Goal: Ask a question: Seek information or help from site administrators or community

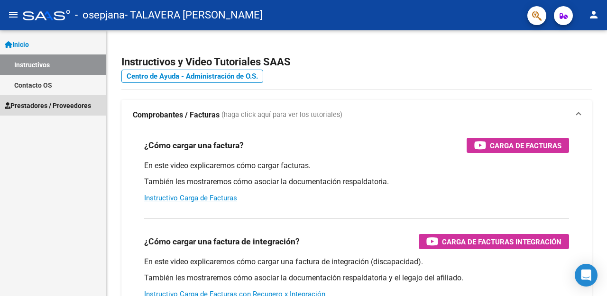
click at [38, 105] on span "Prestadores / Proveedores" at bounding box center [48, 105] width 86 height 10
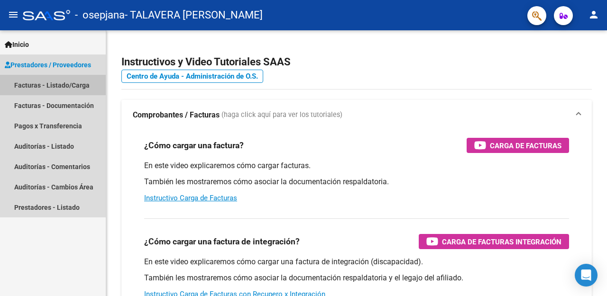
click at [25, 87] on link "Facturas - Listado/Carga" at bounding box center [53, 85] width 106 height 20
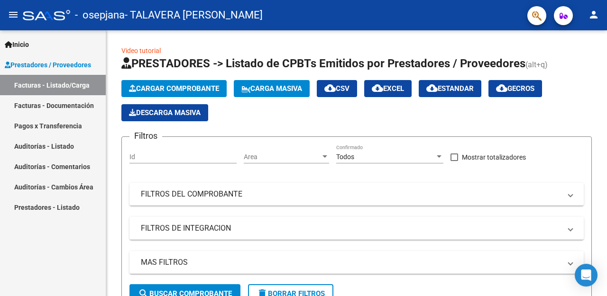
click at [20, 44] on span "Inicio" at bounding box center [17, 44] width 24 height 10
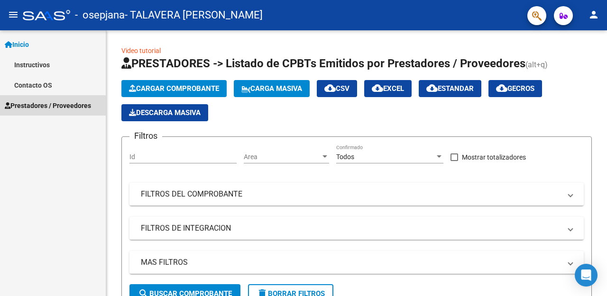
click at [51, 107] on span "Prestadores / Proveedores" at bounding box center [48, 105] width 86 height 10
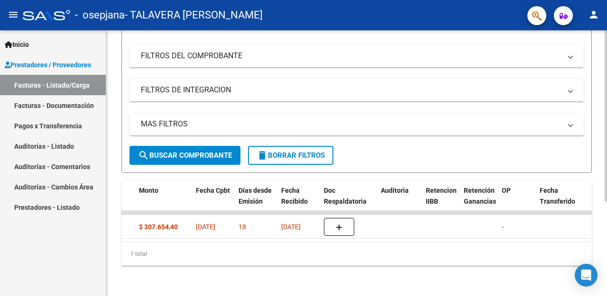
scroll to position [0, 425]
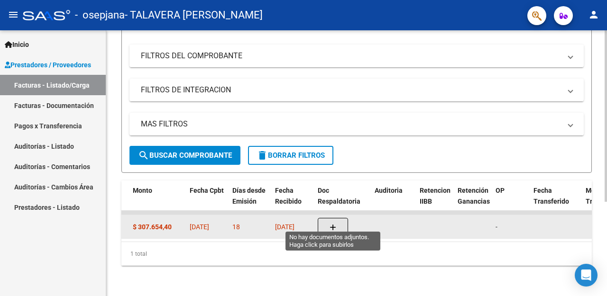
click at [335, 224] on icon "button" at bounding box center [332, 227] width 7 height 7
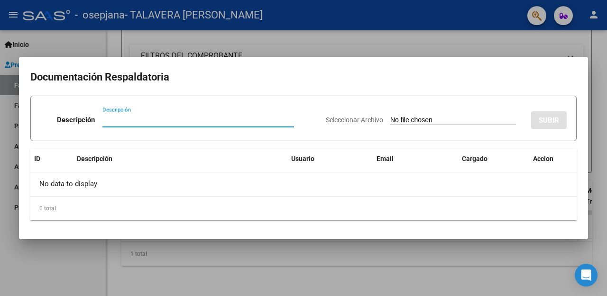
click at [276, 48] on div at bounding box center [303, 148] width 607 height 296
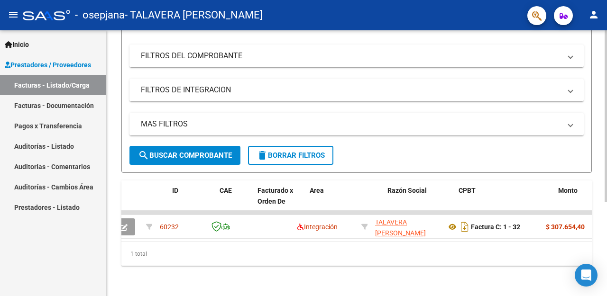
scroll to position [0, 0]
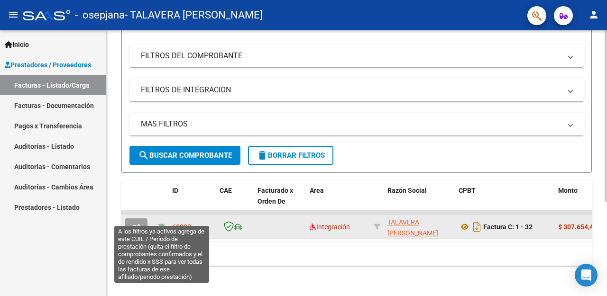
click at [164, 224] on icon at bounding box center [161, 227] width 7 height 7
type input "202508"
type input "20551655556"
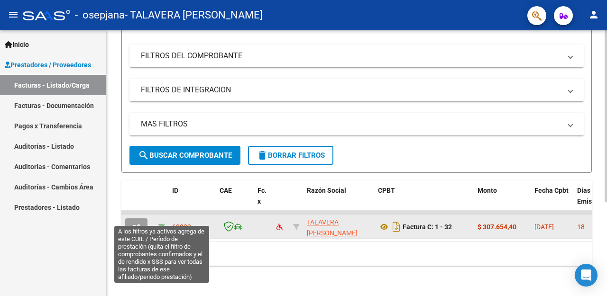
click at [162, 224] on icon at bounding box center [161, 227] width 7 height 7
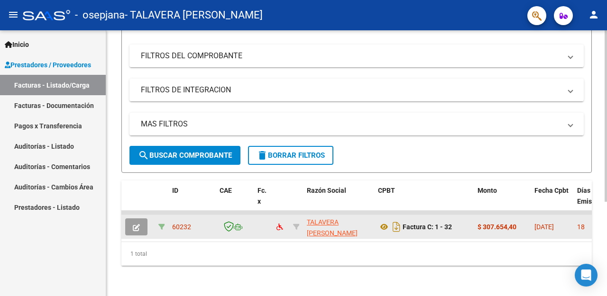
click at [162, 224] on icon at bounding box center [161, 227] width 7 height 7
click at [179, 223] on span "60232" at bounding box center [181, 227] width 19 height 8
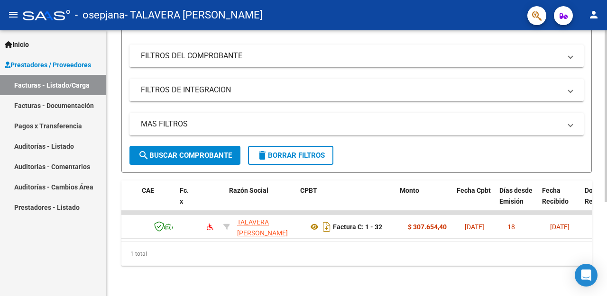
scroll to position [0, 102]
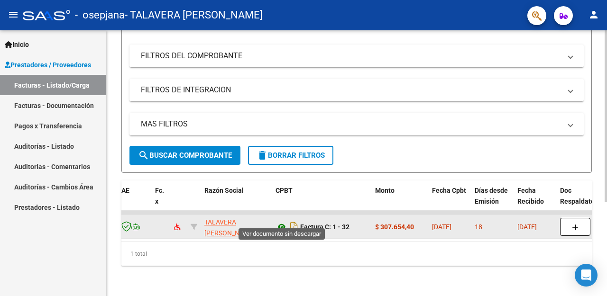
click at [281, 221] on icon at bounding box center [281, 226] width 12 height 11
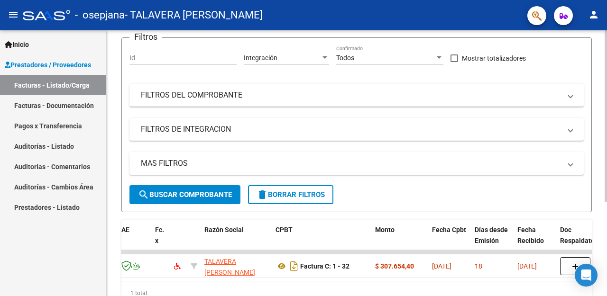
scroll to position [52, 0]
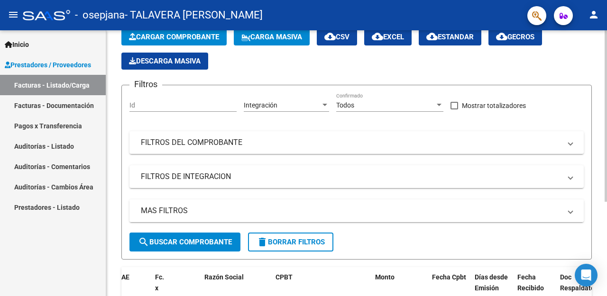
click at [570, 212] on span at bounding box center [570, 211] width 4 height 10
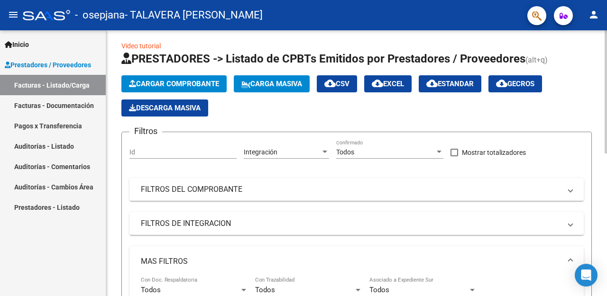
scroll to position [4, 0]
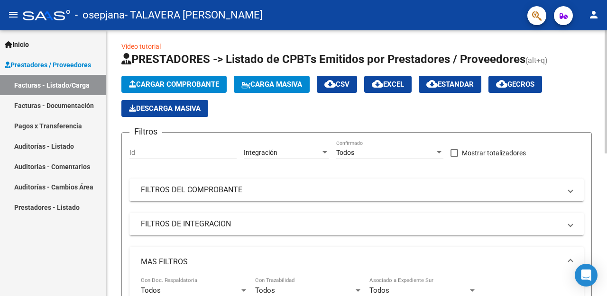
click at [571, 226] on span at bounding box center [570, 224] width 4 height 10
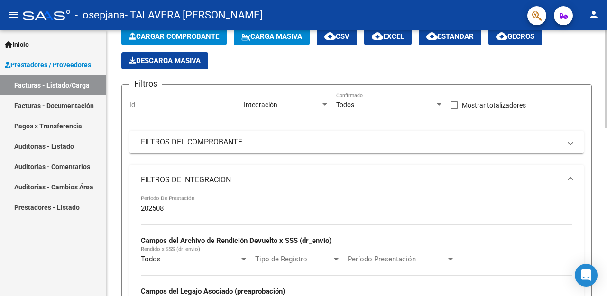
scroll to position [52, 0]
click at [570, 141] on span at bounding box center [570, 142] width 4 height 10
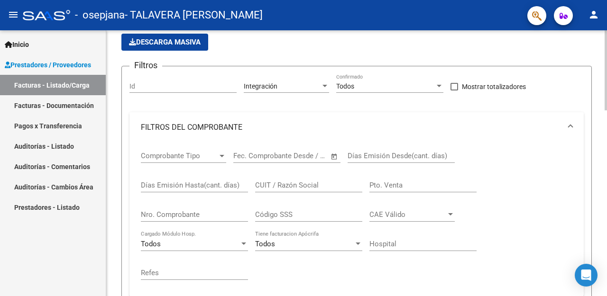
scroll to position [4, 0]
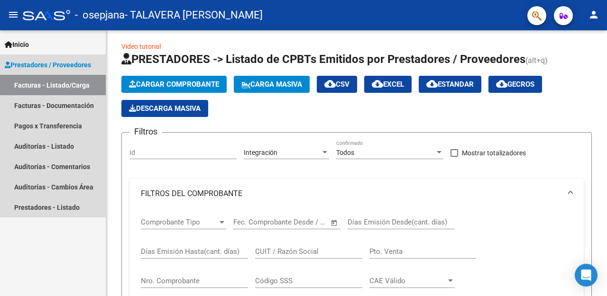
click at [36, 84] on link "Facturas - Listado/Carga" at bounding box center [53, 85] width 106 height 20
click at [41, 108] on link "Facturas - Documentación" at bounding box center [53, 105] width 106 height 20
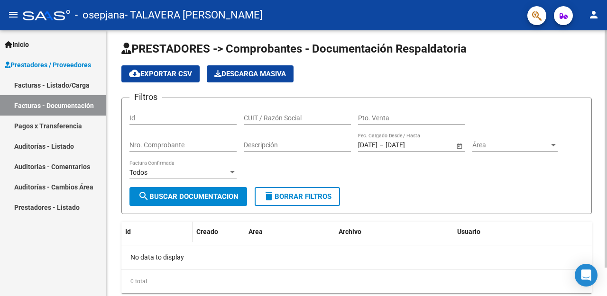
scroll to position [32, 0]
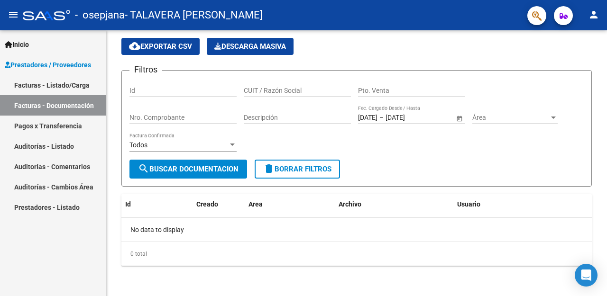
click at [23, 126] on link "Pagos x Transferencia" at bounding box center [53, 126] width 106 height 20
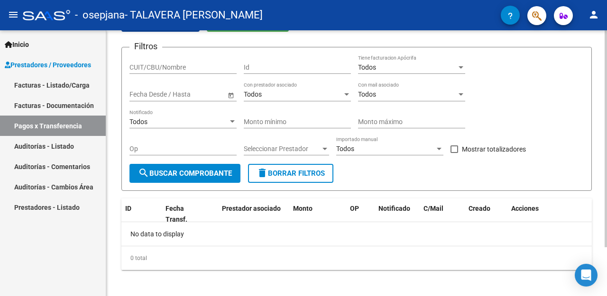
scroll to position [60, 0]
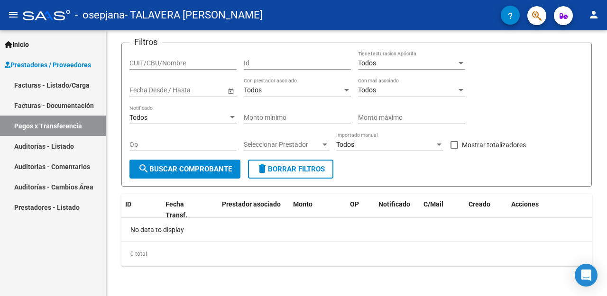
click at [42, 84] on link "Facturas - Listado/Carga" at bounding box center [53, 85] width 106 height 20
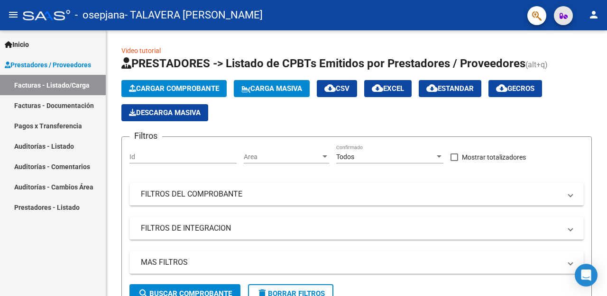
click at [565, 17] on icon "button" at bounding box center [563, 15] width 8 height 7
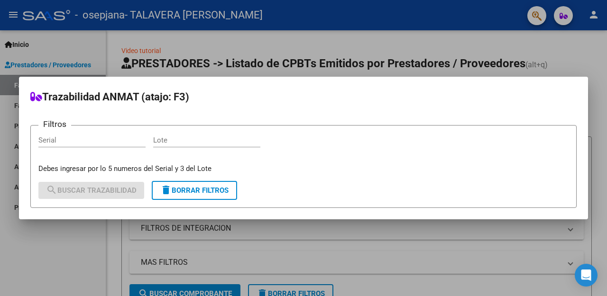
click at [437, 39] on div at bounding box center [303, 148] width 607 height 296
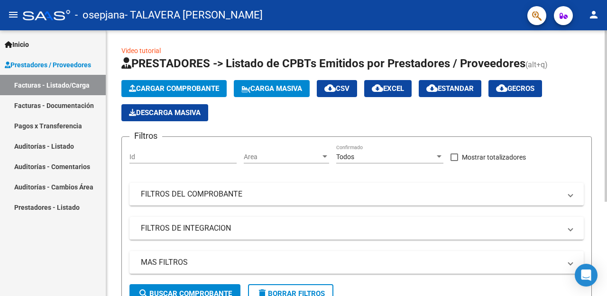
click at [287, 51] on div "Video tutorial PRESTADORES -> Listado de CPBTs Emitidos por Prestadores / Prove…" at bounding box center [356, 224] width 470 height 359
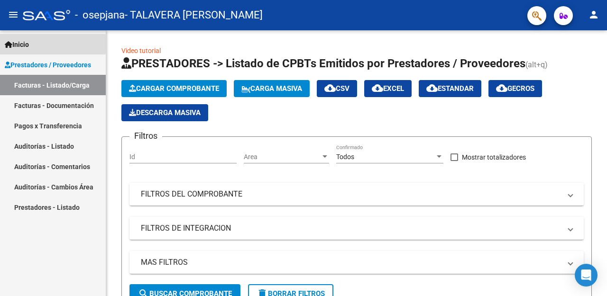
click at [23, 44] on span "Inicio" at bounding box center [17, 44] width 24 height 10
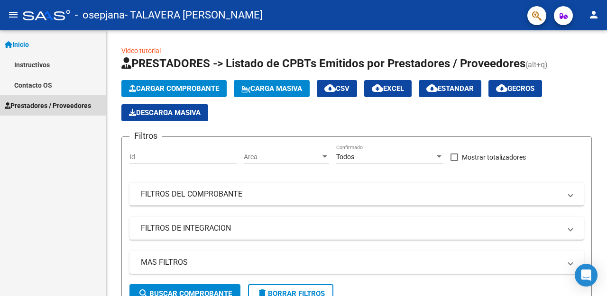
click at [28, 110] on span "Prestadores / Proveedores" at bounding box center [48, 105] width 86 height 10
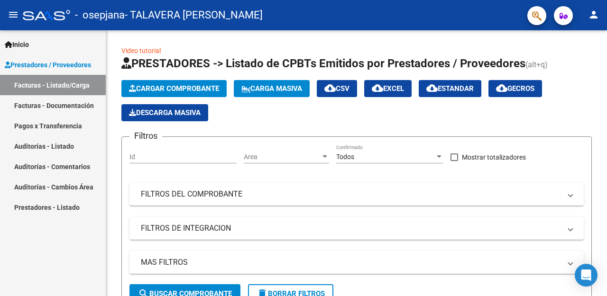
click at [21, 46] on span "Inicio" at bounding box center [17, 44] width 24 height 10
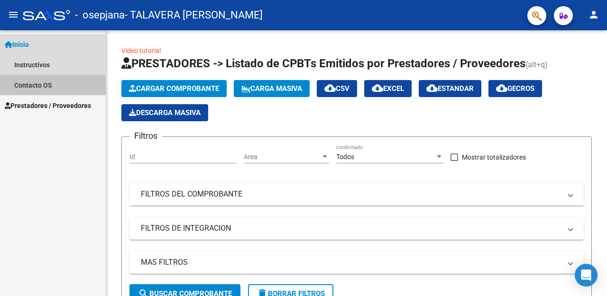
click at [27, 87] on link "Contacto OS" at bounding box center [53, 85] width 106 height 20
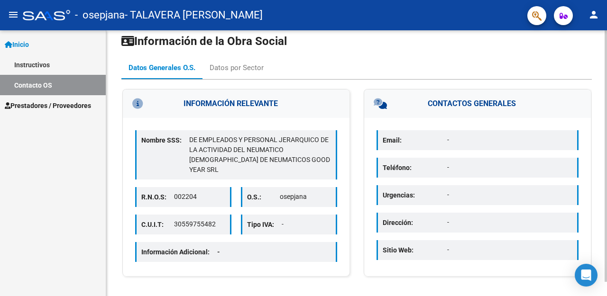
scroll to position [15, 0]
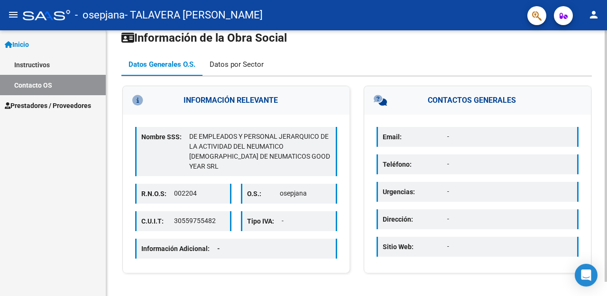
click at [235, 64] on div "Datos por Sector" at bounding box center [236, 64] width 54 height 10
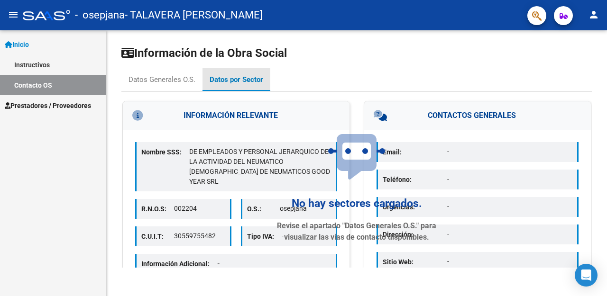
scroll to position [0, 0]
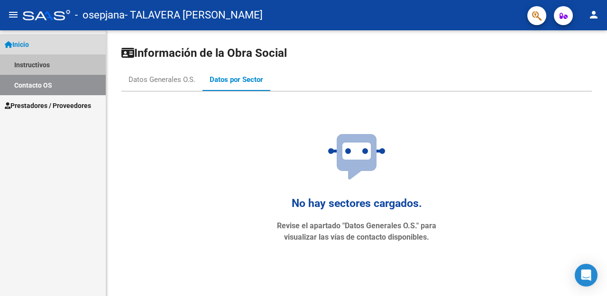
click at [19, 63] on link "Instructivos" at bounding box center [53, 64] width 106 height 20
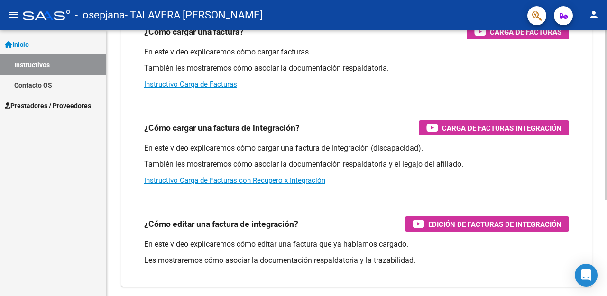
scroll to position [142, 0]
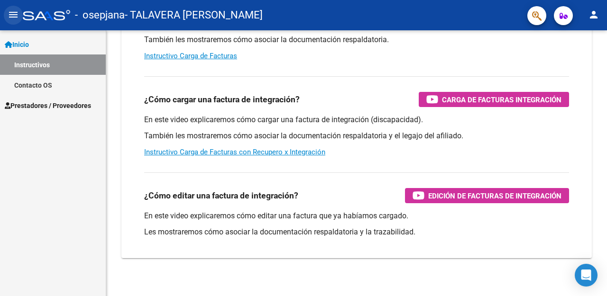
click at [14, 17] on mat-icon "menu" at bounding box center [13, 14] width 11 height 11
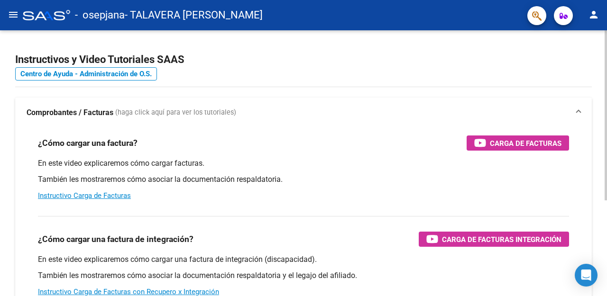
scroll to position [0, 0]
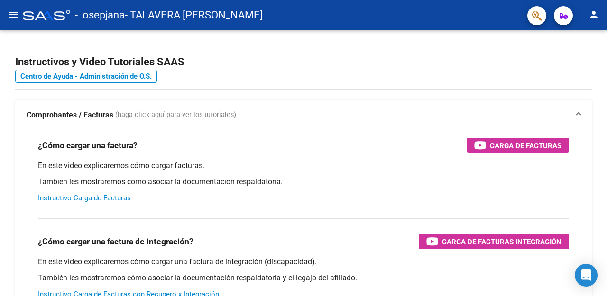
click at [11, 13] on mat-icon "menu" at bounding box center [13, 14] width 11 height 11
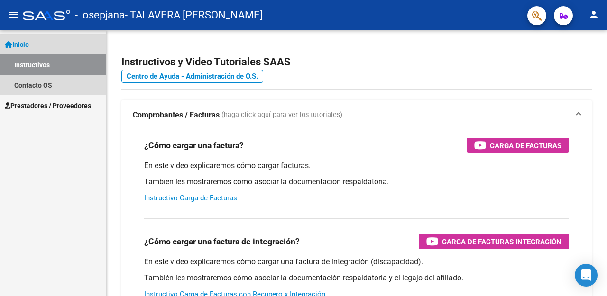
click at [43, 63] on link "Instructivos" at bounding box center [53, 64] width 106 height 20
click at [29, 40] on span "Inicio" at bounding box center [17, 44] width 24 height 10
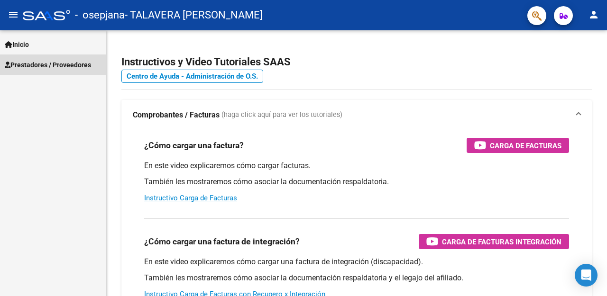
click at [35, 61] on span "Prestadores / Proveedores" at bounding box center [48, 65] width 86 height 10
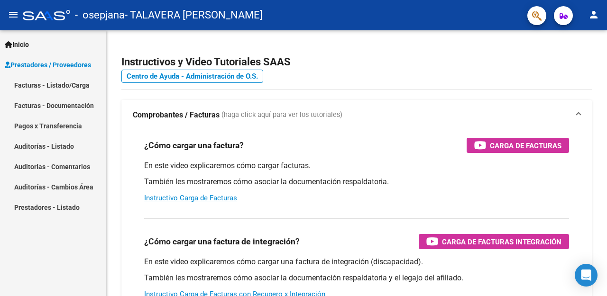
click at [49, 85] on link "Facturas - Listado/Carga" at bounding box center [53, 85] width 106 height 20
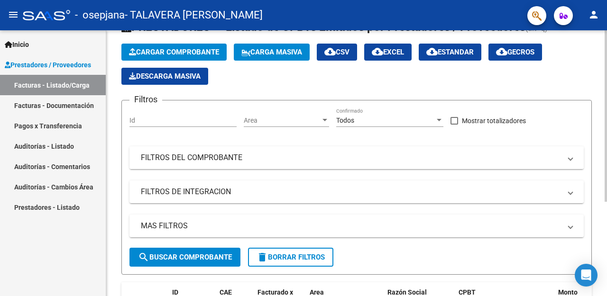
scroll to position [146, 0]
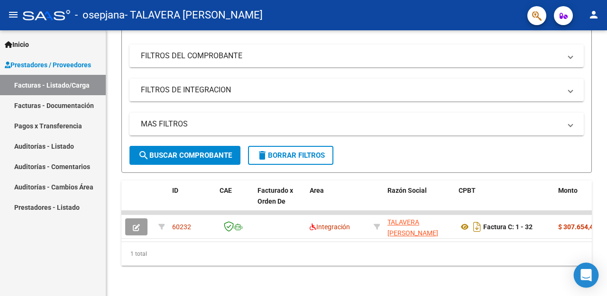
click at [590, 271] on icon "Open Intercom Messenger" at bounding box center [586, 275] width 12 height 12
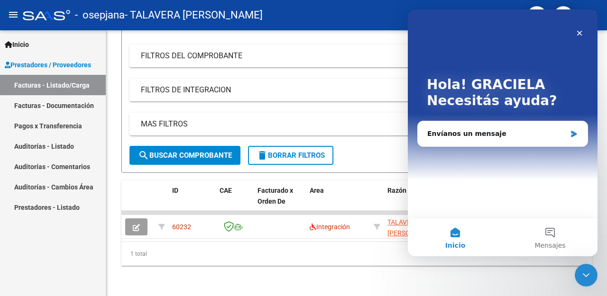
scroll to position [0, 0]
click at [571, 135] on icon "Intercom Messenger" at bounding box center [574, 134] width 6 height 7
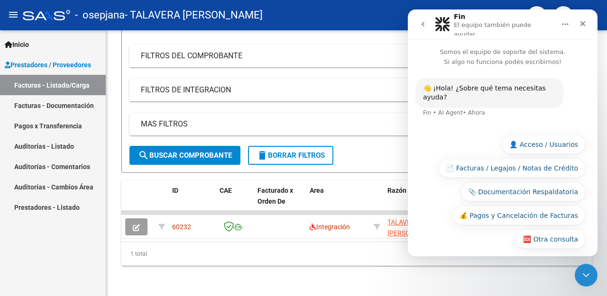
click at [488, 55] on p "Somos el equipo de soporte del sistema. Si algo no funciona podés escribirnos!" at bounding box center [503, 52] width 190 height 27
click at [493, 115] on div "👋 ¡Hola! ¿Sobre qué tema necesitas ayuda? Fin • AI Agent • [GEOGRAPHIC_DATA]" at bounding box center [502, 103] width 174 height 51
click at [463, 110] on div "Fin • AI Agent • [GEOGRAPHIC_DATA]" at bounding box center [454, 113] width 62 height 6
click at [540, 232] on button "🆘 Otra consulta" at bounding box center [550, 239] width 69 height 19
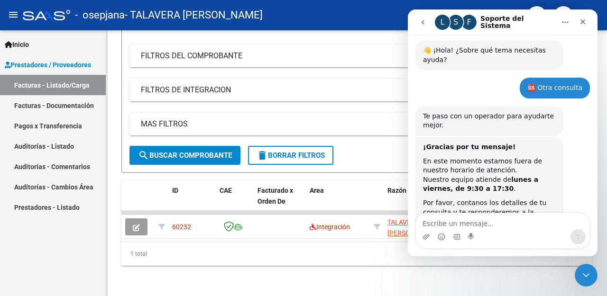
scroll to position [63, 0]
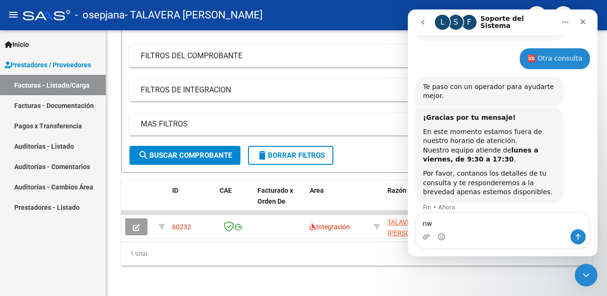
type textarea "n"
type textarea "necsiaria un numro d contacto telfonico por favor"
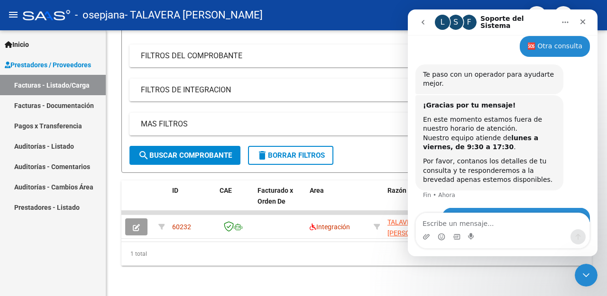
scroll to position [100, 0]
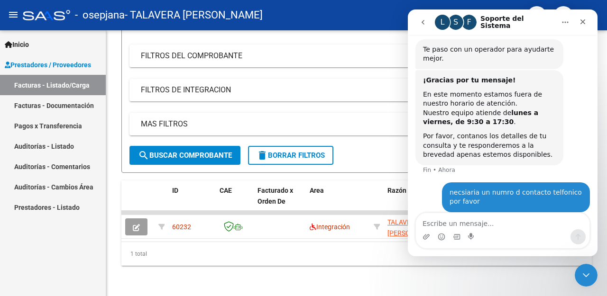
click at [420, 24] on icon "go back" at bounding box center [423, 22] width 8 height 8
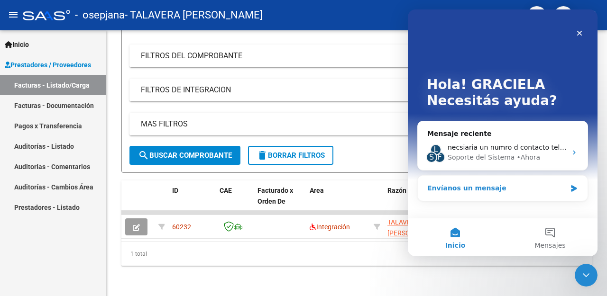
click at [575, 185] on icon "Intercom Messenger" at bounding box center [574, 189] width 8 height 8
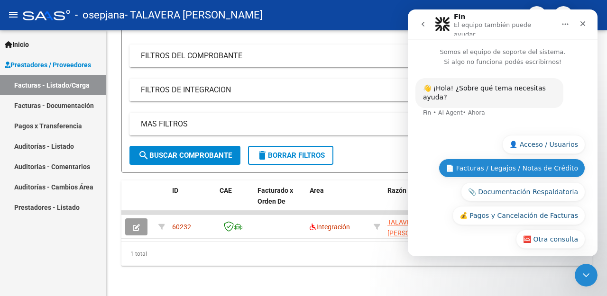
click at [550, 159] on button "📄 Facturas / Legajos / Notas de Crédito" at bounding box center [511, 168] width 146 height 19
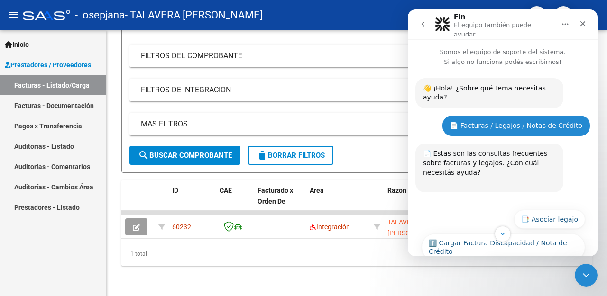
click at [423, 22] on icon "go back" at bounding box center [423, 24] width 8 height 8
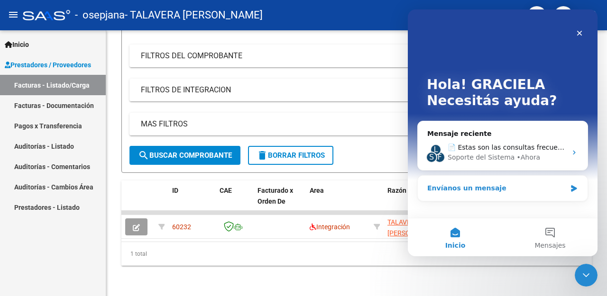
click at [574, 188] on icon "Intercom Messenger" at bounding box center [574, 188] width 6 height 7
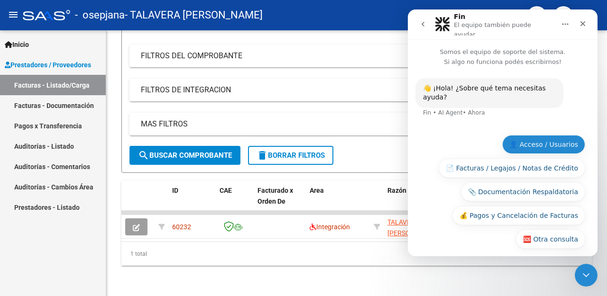
click at [553, 138] on div "🆘 Otra consulta 👤 Acceso / Usuarios 📄 Facturas / Legajos / Notas de Crédito 📎 D…" at bounding box center [502, 194] width 165 height 118
click at [542, 137] on button "👤 Acceso / Usuarios" at bounding box center [543, 144] width 83 height 19
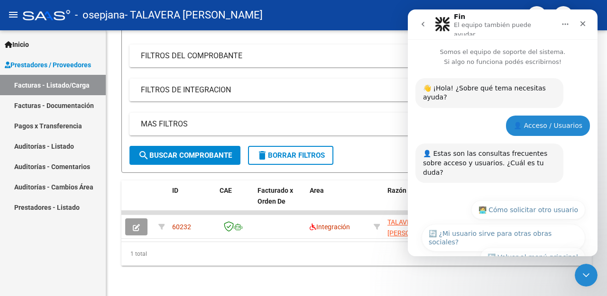
scroll to position [3, 0]
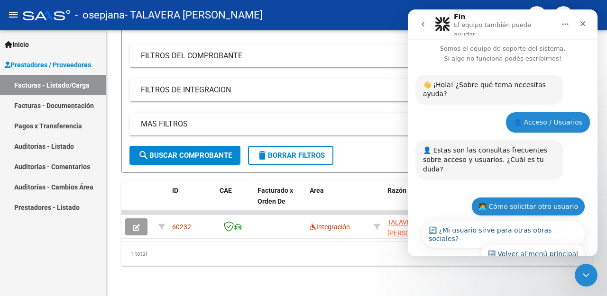
click at [517, 197] on button "🧑‍💻 Cómo solicitar otro usuario" at bounding box center [528, 206] width 114 height 19
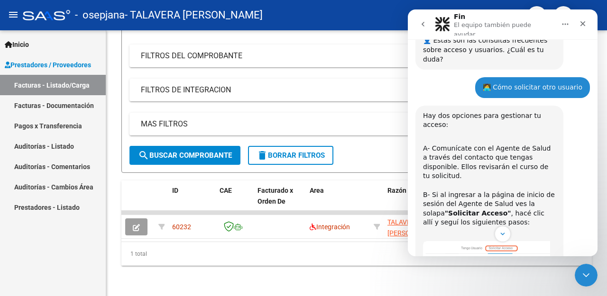
scroll to position [95, 0]
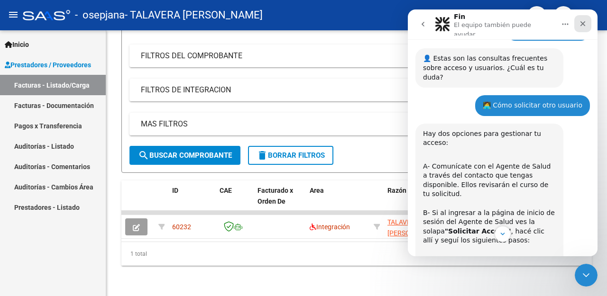
click at [581, 20] on icon "Cerrar" at bounding box center [583, 24] width 8 height 8
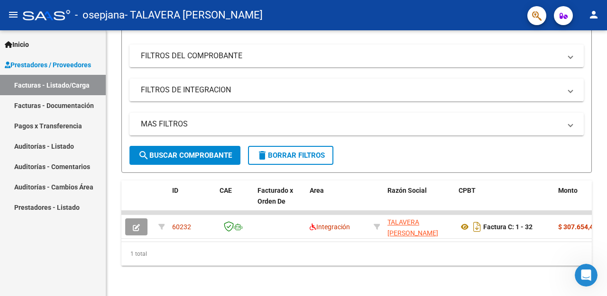
scroll to position [711, 0]
click at [594, 17] on mat-icon "person" at bounding box center [593, 14] width 11 height 11
click at [481, 25] on div at bounding box center [303, 148] width 607 height 296
